Goal: Information Seeking & Learning: Learn about a topic

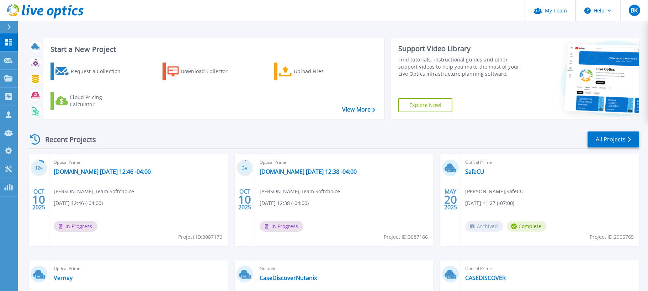
scroll to position [42, 0]
click at [290, 168] on link "node-1w7jra291iui073bpvc4fsuby.ipv6.telus.net 2025-10-10 12:38 -04:00" at bounding box center [307, 171] width 97 height 7
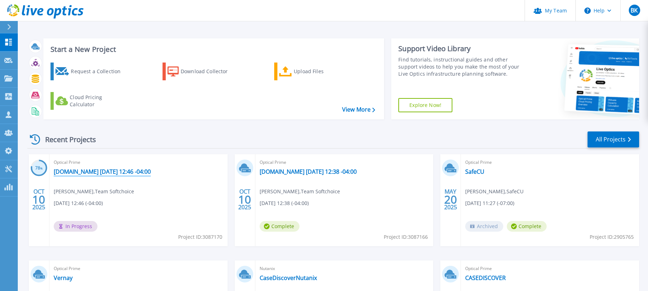
click at [107, 173] on link "[DOMAIN_NAME] [DATE] 12:46 -04:00" at bounding box center [102, 171] width 97 height 7
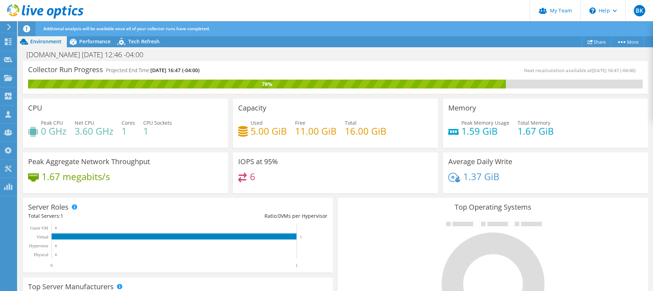
scroll to position [114, 0]
click at [92, 43] on span "Performance" at bounding box center [94, 41] width 31 height 7
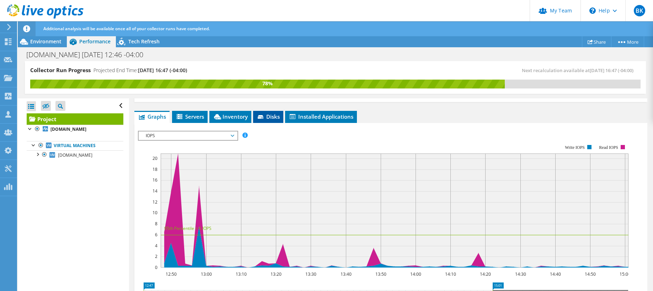
click at [264, 116] on icon at bounding box center [261, 117] width 7 height 5
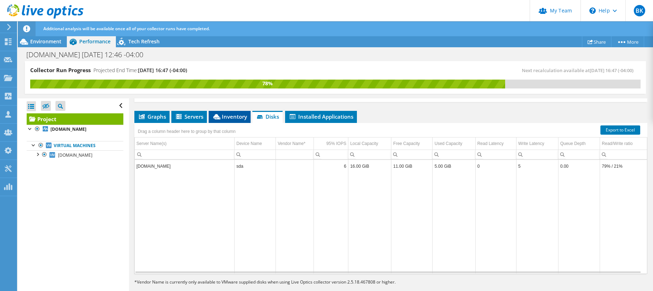
click at [241, 115] on span "Inventory" at bounding box center [229, 116] width 35 height 7
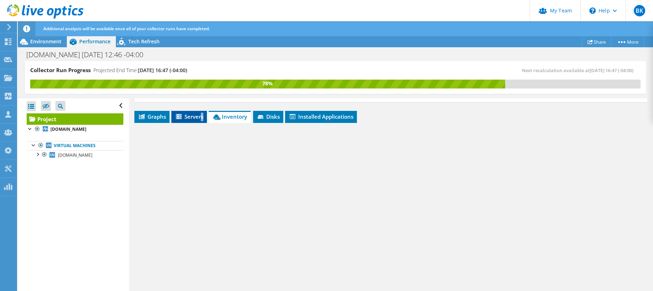
drag, startPoint x: 203, startPoint y: 117, endPoint x: 197, endPoint y: 117, distance: 5.4
click at [199, 117] on li "Servers" at bounding box center [189, 117] width 36 height 12
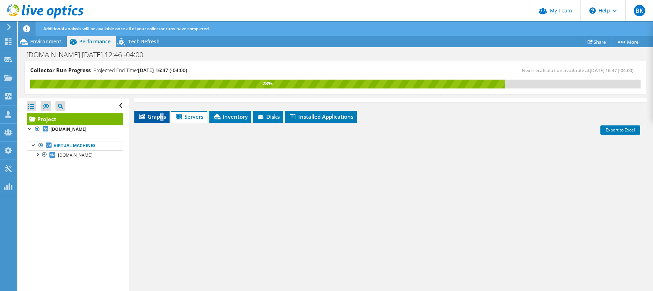
click at [161, 117] on span "Graphs" at bounding box center [152, 116] width 28 height 7
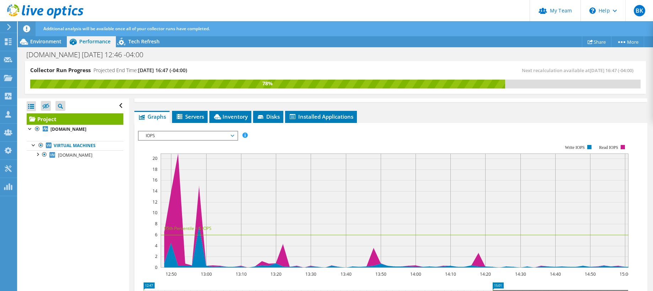
click at [229, 134] on span "IOPS" at bounding box center [187, 136] width 91 height 9
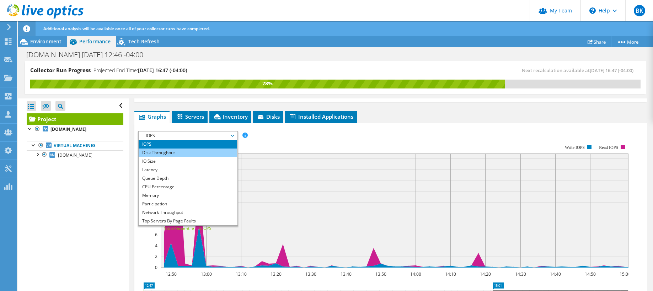
click at [214, 152] on li "Disk Throughput" at bounding box center [188, 153] width 98 height 9
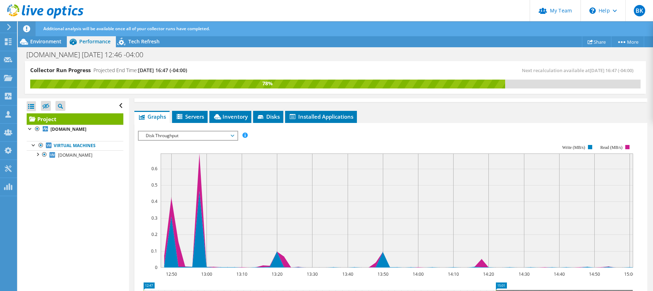
click at [219, 143] on rect at bounding box center [385, 206] width 495 height 142
click at [221, 135] on span "Disk Throughput" at bounding box center [187, 136] width 91 height 9
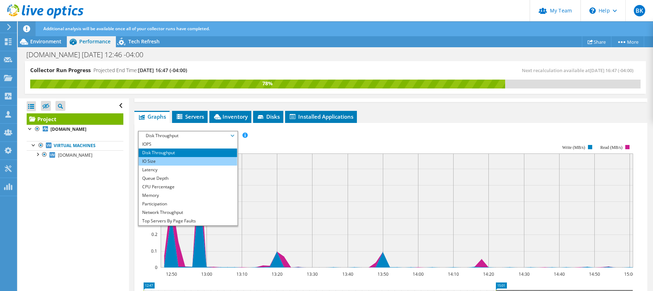
click at [204, 158] on li "IO Size" at bounding box center [188, 161] width 98 height 9
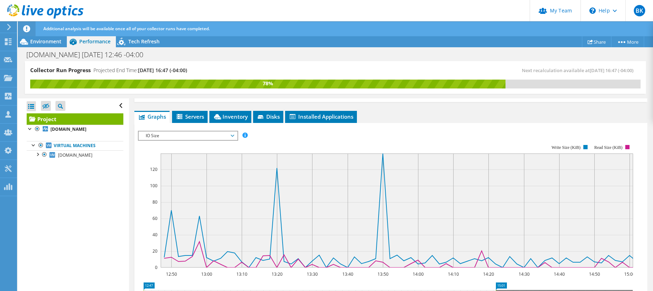
click at [211, 135] on span "IO Size" at bounding box center [187, 136] width 91 height 9
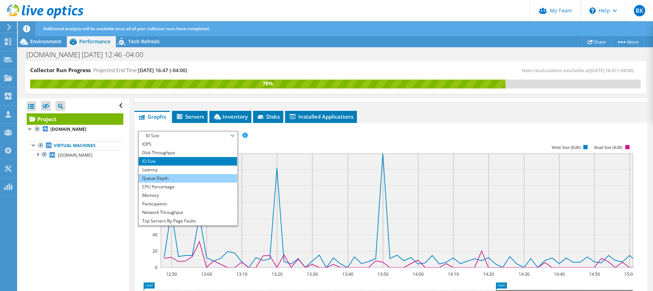
click at [200, 176] on li "Queue Depth" at bounding box center [188, 178] width 98 height 9
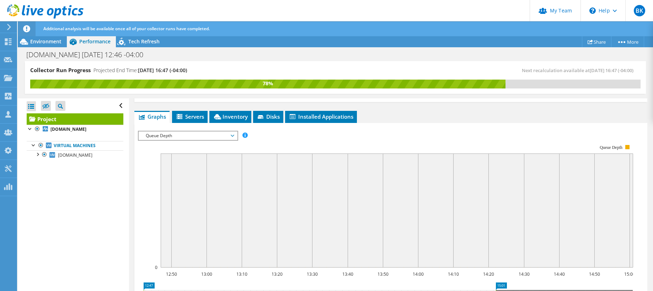
click at [211, 139] on span "Queue Depth" at bounding box center [187, 136] width 91 height 9
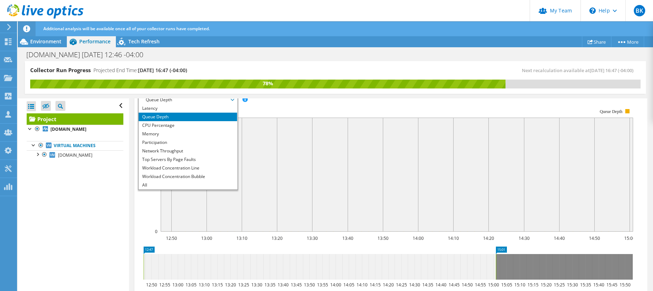
scroll to position [150, 0]
click at [198, 185] on li "All" at bounding box center [188, 185] width 98 height 9
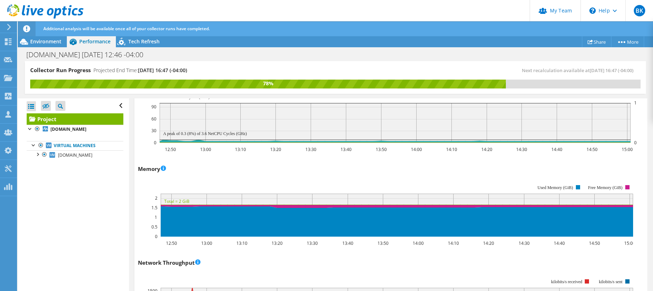
scroll to position [605, 0]
